Goal: Book appointment/travel/reservation

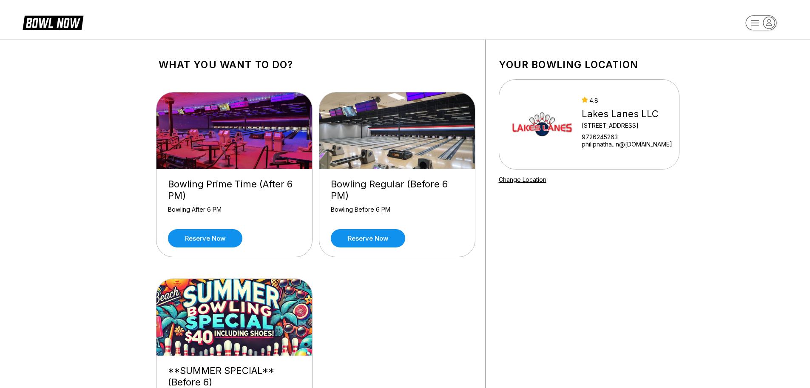
click at [185, 188] on div "What you want to do? Bowling Prime Time (After 6 PM) Bowling After 6 PM Reserve…" at bounding box center [316, 255] width 340 height 431
click at [259, 202] on div "Bowling Prime Time (After 6 PM) Bowling After 6 PM Reserve now" at bounding box center [235, 213] width 156 height 88
click at [199, 230] on link "Reserve now" at bounding box center [205, 238] width 74 height 18
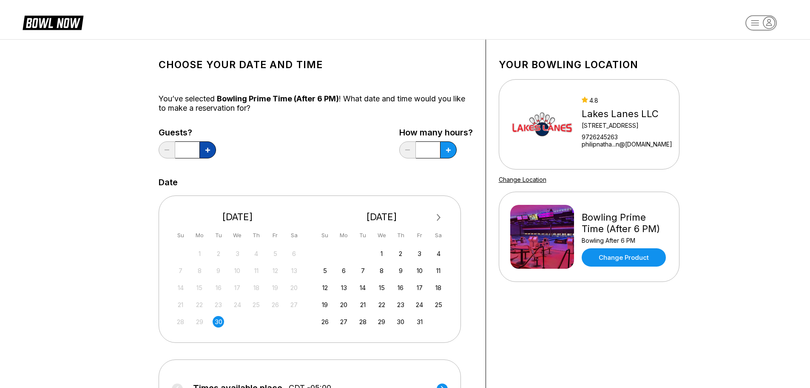
click at [203, 155] on button at bounding box center [208, 149] width 17 height 17
click at [204, 153] on button at bounding box center [208, 149] width 17 height 17
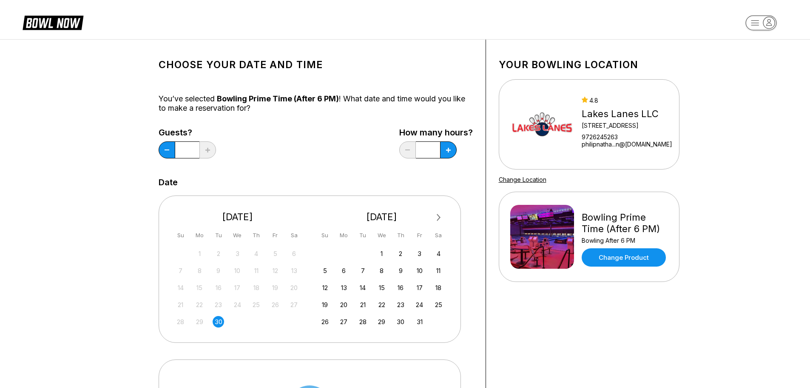
type input "*"
click at [447, 154] on button at bounding box center [448, 149] width 17 height 17
type input "****"
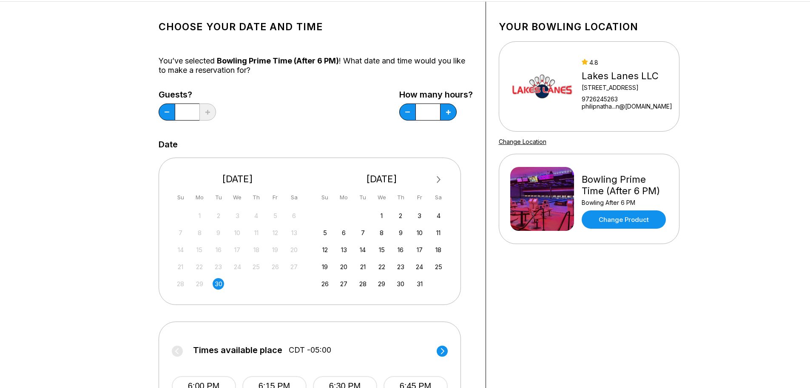
scroll to position [43, 0]
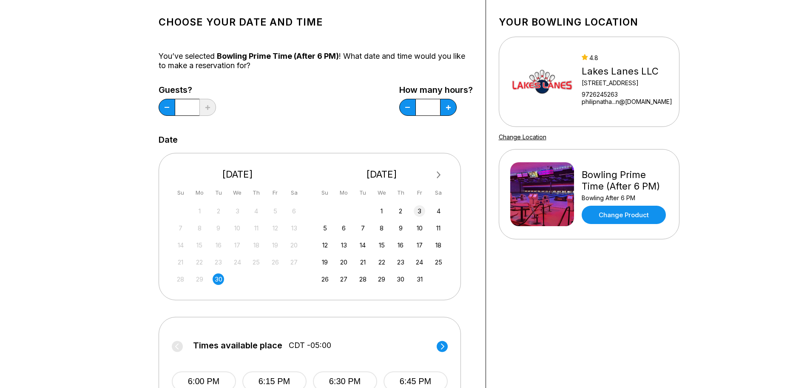
click at [421, 211] on div "3" at bounding box center [419, 210] width 11 height 11
click at [164, 109] on button at bounding box center [167, 107] width 17 height 17
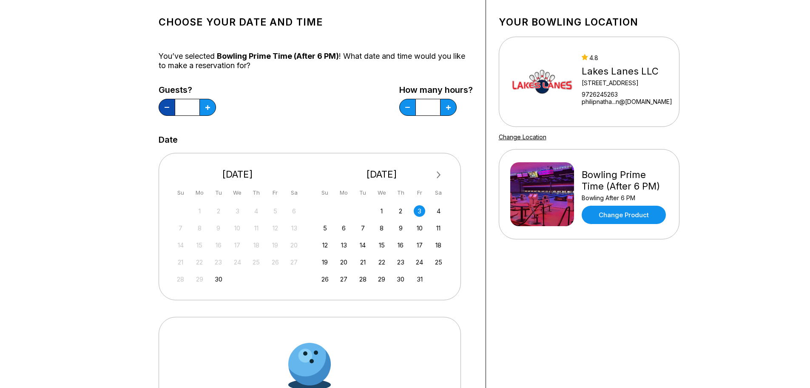
click at [164, 109] on button at bounding box center [167, 107] width 17 height 17
type input "*"
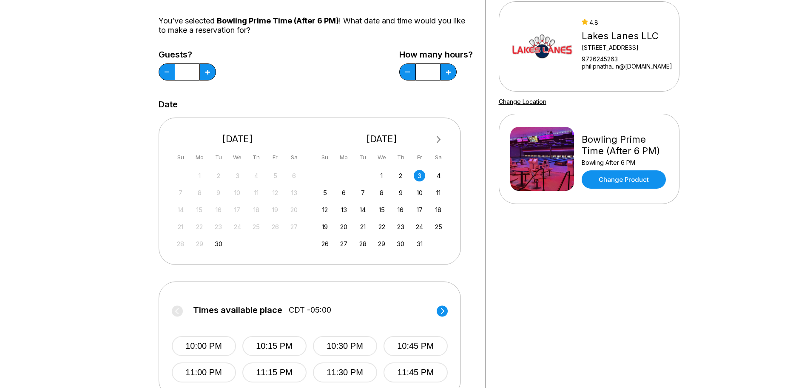
scroll to position [0, 0]
